Goal: Obtain resource: Download file/media

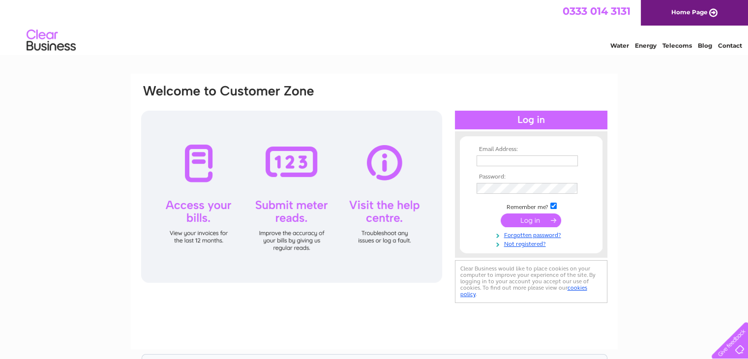
click at [507, 162] on input "text" at bounding box center [527, 160] width 101 height 11
type input "emma@designerwaxing.com"
click at [501, 214] on input "submit" at bounding box center [531, 221] width 60 height 14
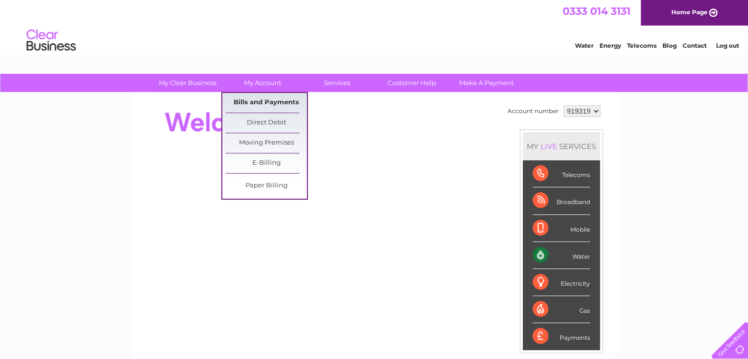
click at [260, 95] on link "Bills and Payments" at bounding box center [266, 103] width 81 height 20
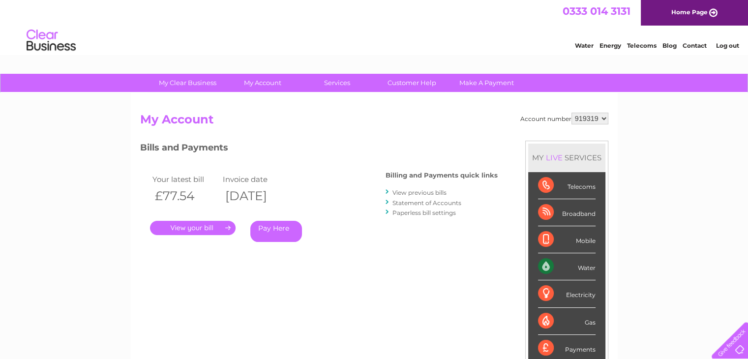
click at [396, 192] on link "View previous bills" at bounding box center [419, 192] width 54 height 7
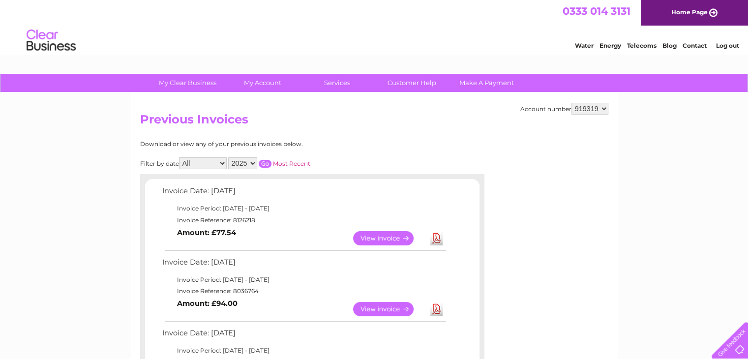
click at [435, 314] on link "Download" at bounding box center [436, 309] width 12 height 14
